Goal: Find specific page/section: Find specific page/section

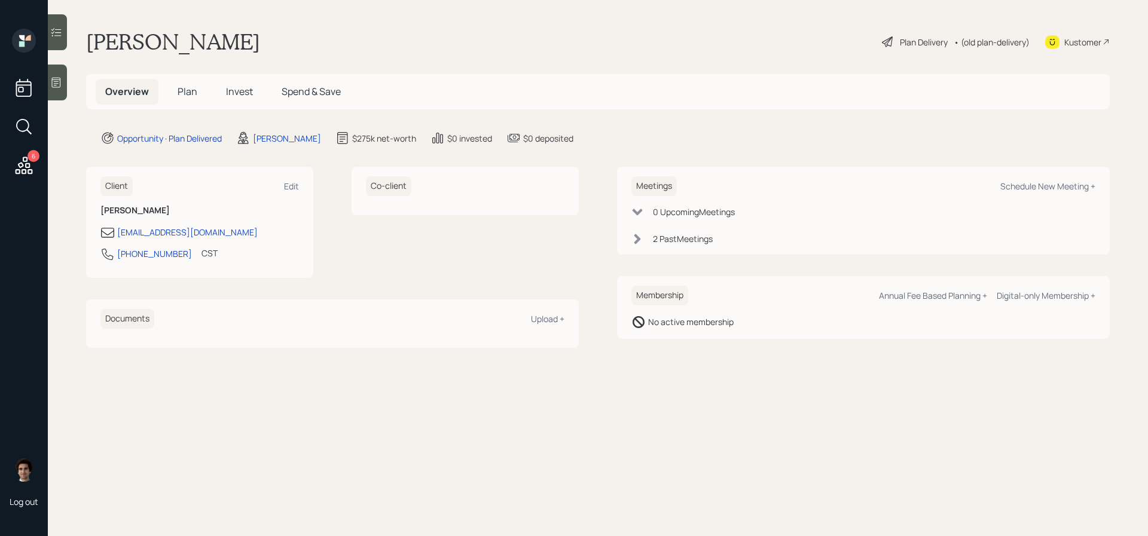
click at [184, 79] on h5 "Plan" at bounding box center [187, 92] width 39 height 26
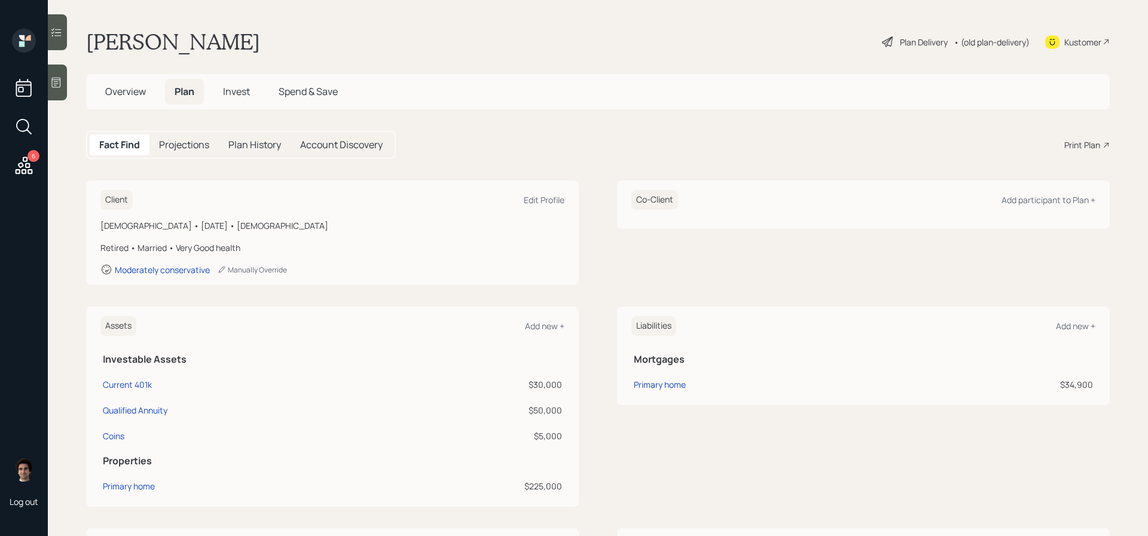
click at [184, 91] on span "Plan" at bounding box center [185, 91] width 20 height 13
